Goal: Task Accomplishment & Management: Use online tool/utility

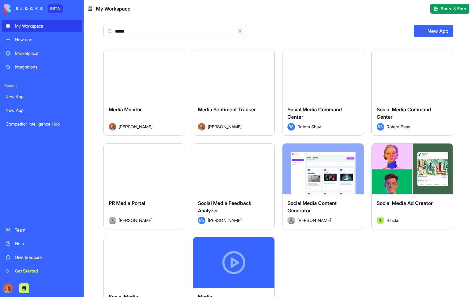
type input "*****"
click at [162, 110] on div "Media Monitor" at bounding box center [144, 114] width 71 height 17
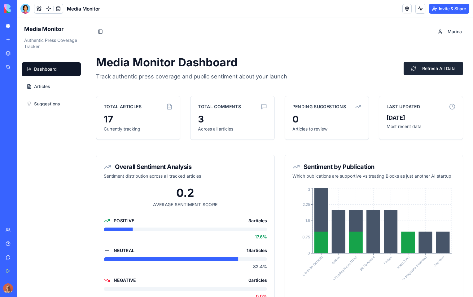
click at [409, 71] on button "Refresh All Data" at bounding box center [434, 69] width 60 height 14
click at [58, 102] on span "Suggestions" at bounding box center [47, 104] width 26 height 6
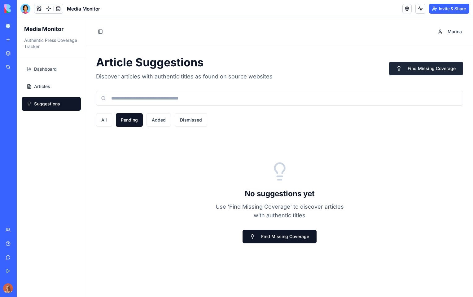
click at [425, 70] on button "Find Missing Coverage" at bounding box center [426, 69] width 74 height 14
click at [63, 67] on link "Dashboard" at bounding box center [51, 69] width 59 height 14
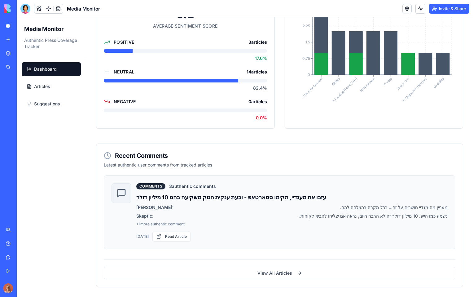
scroll to position [135, 0]
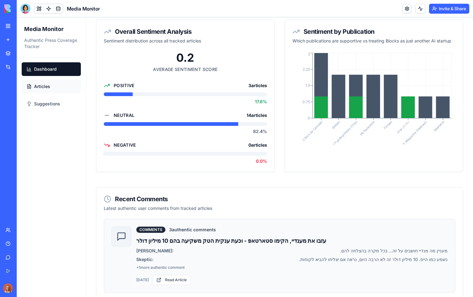
click at [43, 86] on span "Articles" at bounding box center [42, 86] width 16 height 6
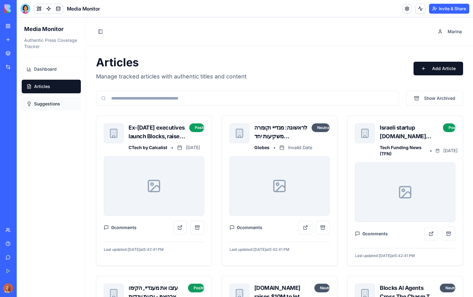
click at [57, 103] on span "Suggestions" at bounding box center [47, 104] width 26 height 6
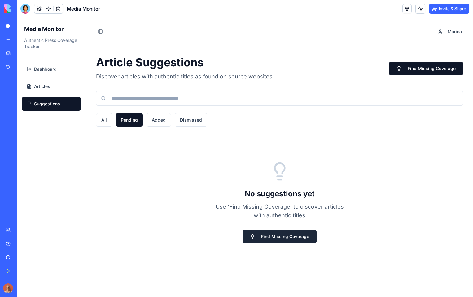
click at [302, 239] on button "Find Missing Coverage" at bounding box center [280, 237] width 74 height 14
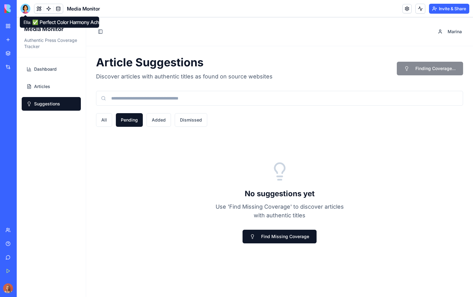
click at [24, 9] on div at bounding box center [25, 9] width 10 height 10
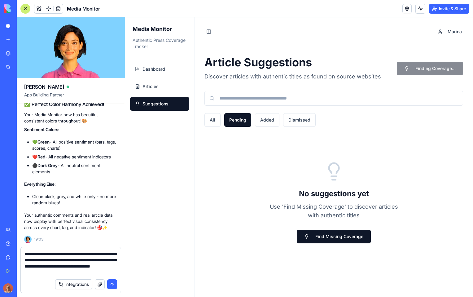
type textarea "**********"
click at [114, 284] on button "submit" at bounding box center [112, 284] width 10 height 10
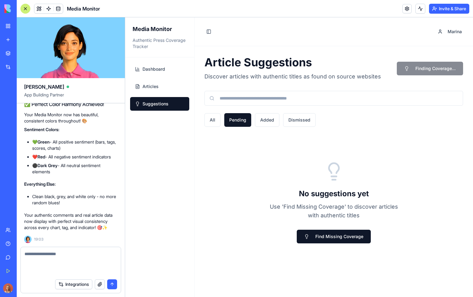
scroll to position [2857, 0]
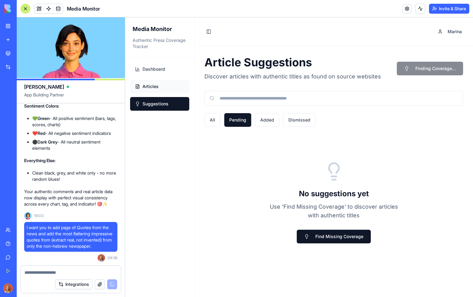
click at [167, 82] on link "Articles" at bounding box center [159, 87] width 59 height 14
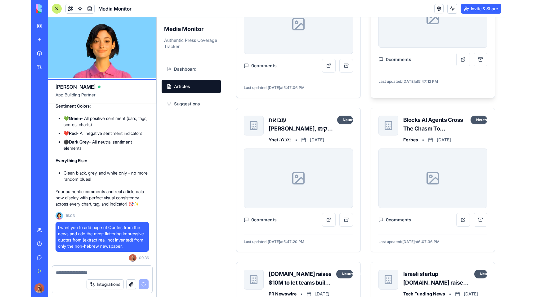
scroll to position [2911, 0]
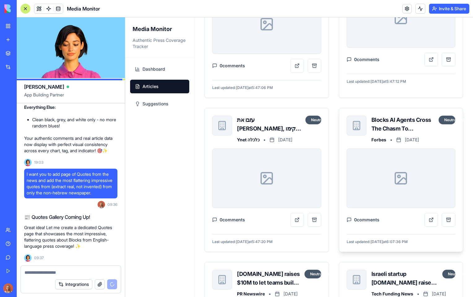
click at [387, 126] on div "Blocks AI Agents Cross The Chasm To Mainstream No-Code Development" at bounding box center [404, 124] width 64 height 17
click at [428, 221] on button at bounding box center [432, 220] width 14 height 14
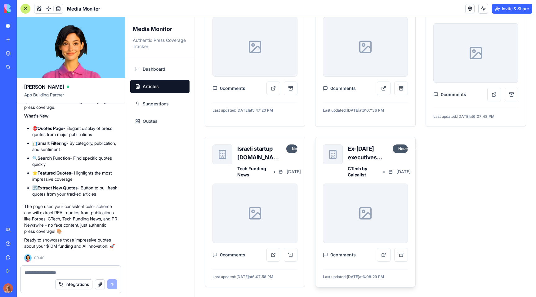
scroll to position [762, 0]
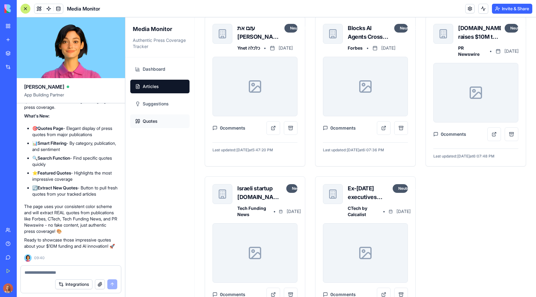
click at [165, 117] on link "Quotes" at bounding box center [159, 121] width 59 height 14
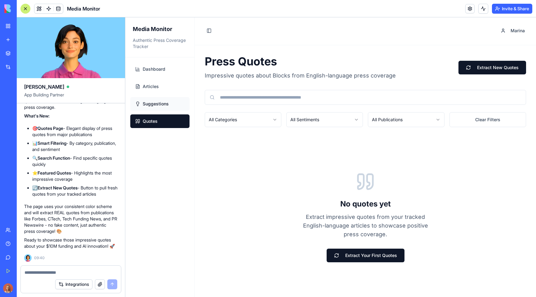
click at [172, 104] on link "Suggestions" at bounding box center [159, 104] width 59 height 14
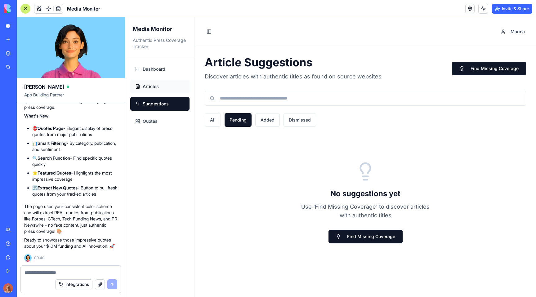
click at [175, 87] on link "Articles" at bounding box center [159, 87] width 59 height 14
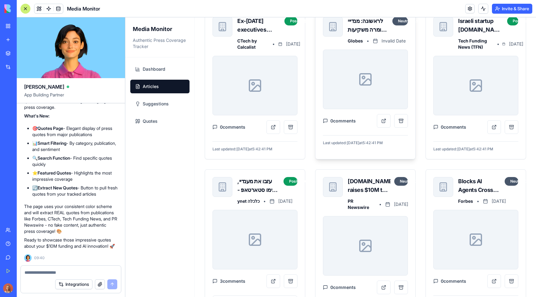
scroll to position [99, 0]
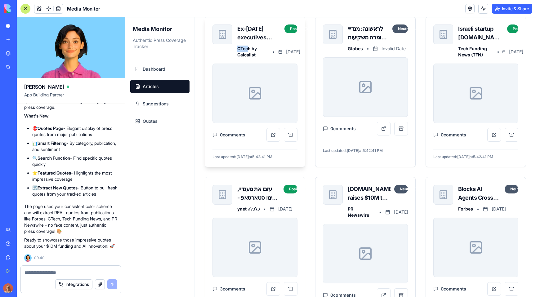
drag, startPoint x: 237, startPoint y: 48, endPoint x: 248, endPoint y: 50, distance: 11.3
click at [248, 49] on div "Ex-[DATE] executives launch Blocks, raise $10M in Seed led by their former empl…" at bounding box center [254, 42] width 85 height 37
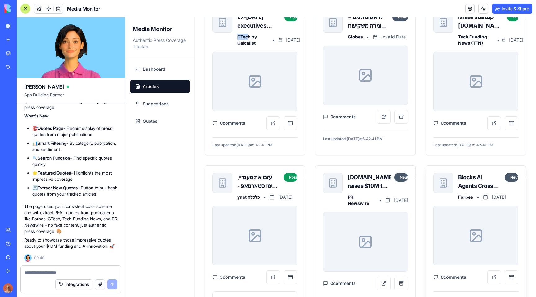
scroll to position [145, 0]
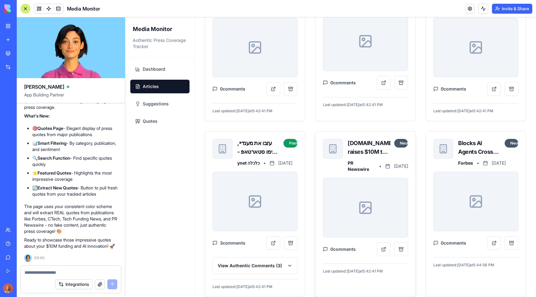
click at [348, 170] on span "PR Newswire" at bounding box center [362, 166] width 28 height 12
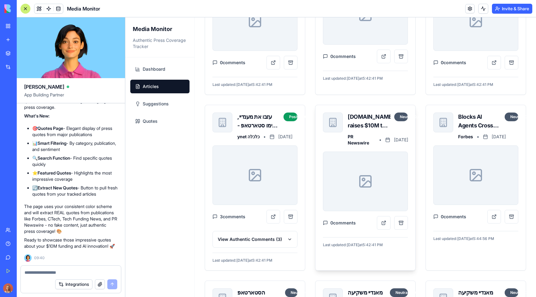
scroll to position [175, 0]
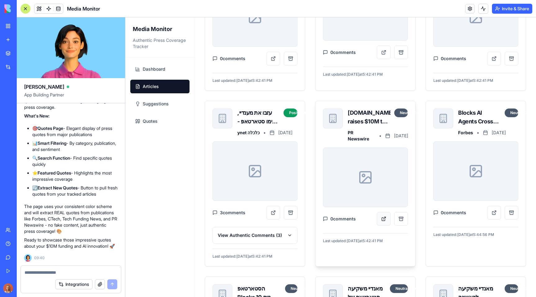
click at [386, 218] on button at bounding box center [384, 219] width 14 height 14
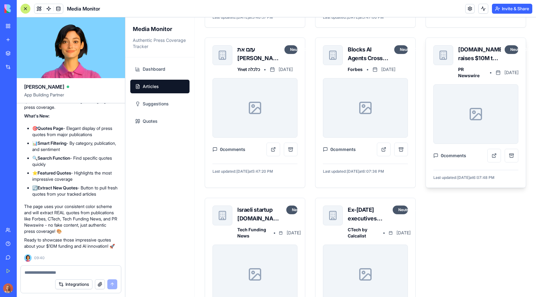
scroll to position [814, 0]
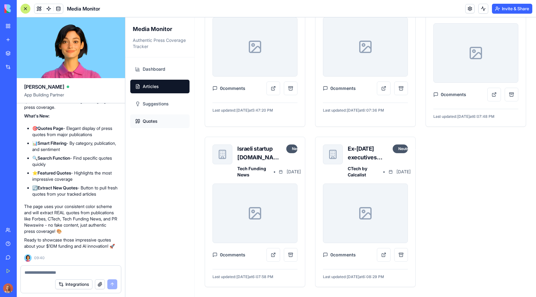
click at [171, 126] on link "Quotes" at bounding box center [159, 121] width 59 height 14
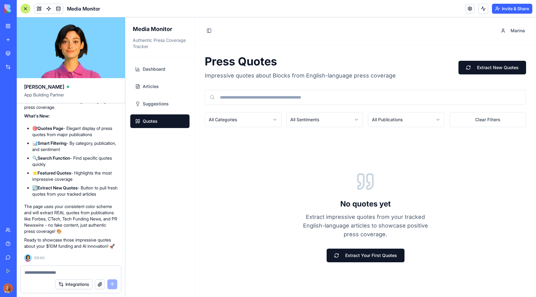
scroll to position [1, 0]
click at [164, 100] on link "Suggestions" at bounding box center [159, 104] width 59 height 14
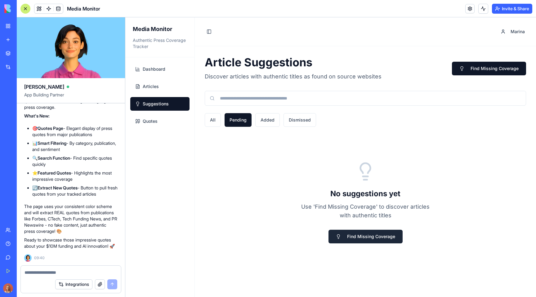
click at [365, 238] on button "Find Missing Coverage" at bounding box center [365, 237] width 74 height 14
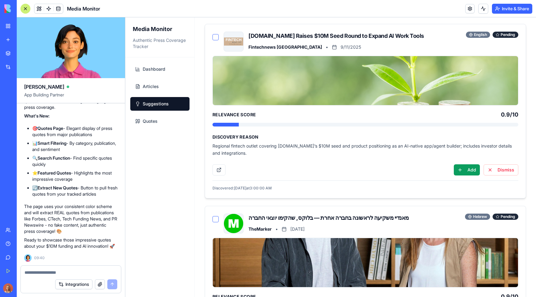
scroll to position [109, 0]
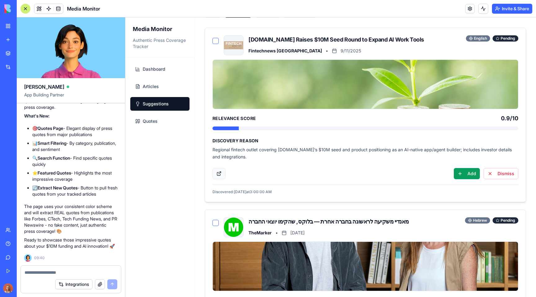
click at [219, 172] on button at bounding box center [218, 173] width 13 height 11
click at [465, 173] on button "Add" at bounding box center [467, 173] width 26 height 11
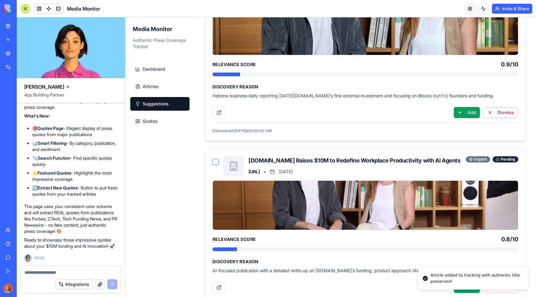
scroll to position [201, 0]
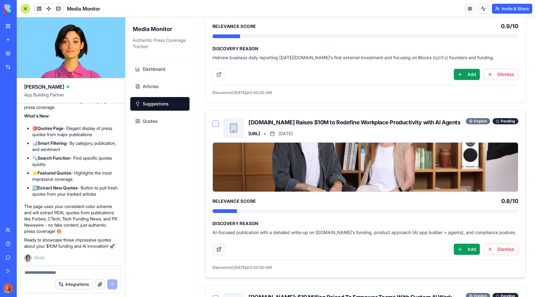
click at [219, 249] on button at bounding box center [218, 249] width 13 height 11
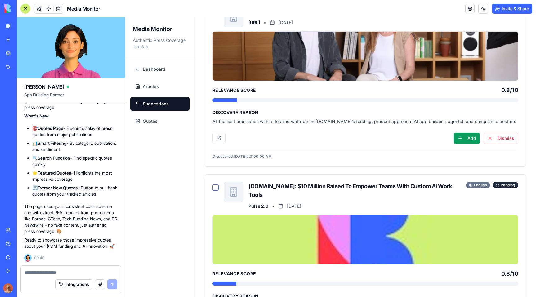
scroll to position [368, 0]
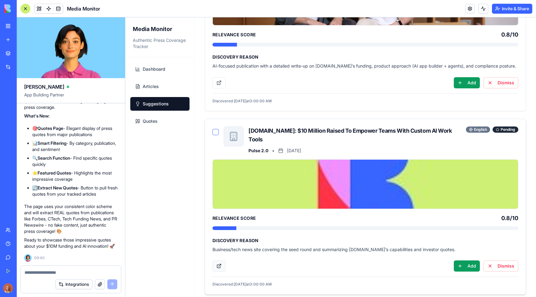
click at [216, 260] on button at bounding box center [218, 265] width 13 height 11
